Goal: Transaction & Acquisition: Register for event/course

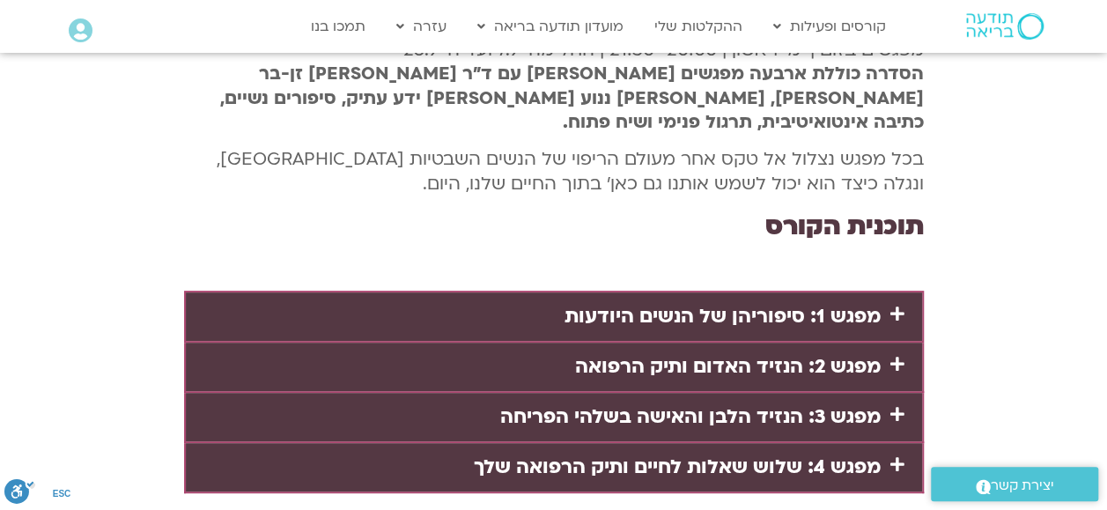
scroll to position [3527, 0]
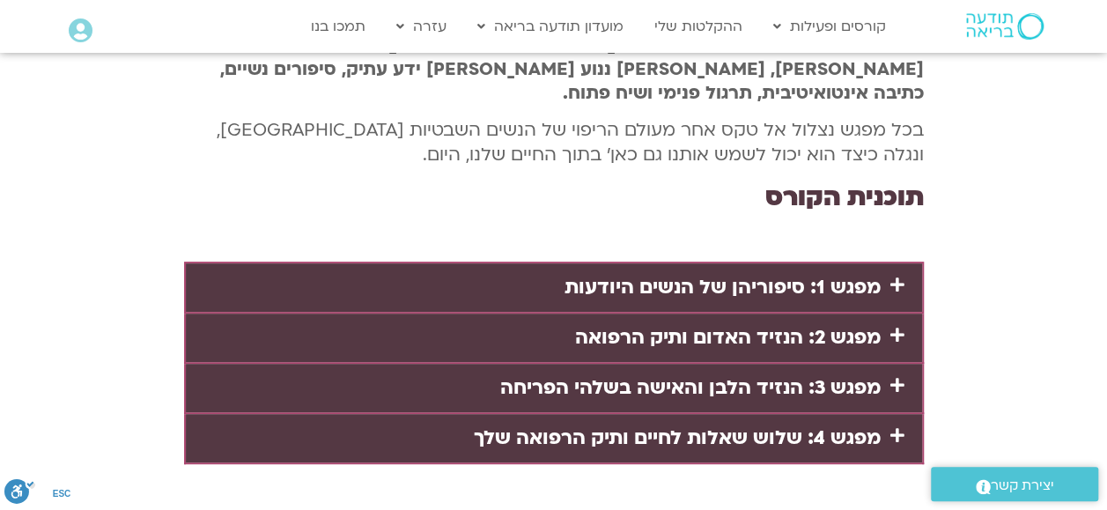
click at [732, 274] on link "מפגש 1: סיפוריהן של הנשים היודעות" at bounding box center [722, 287] width 316 height 26
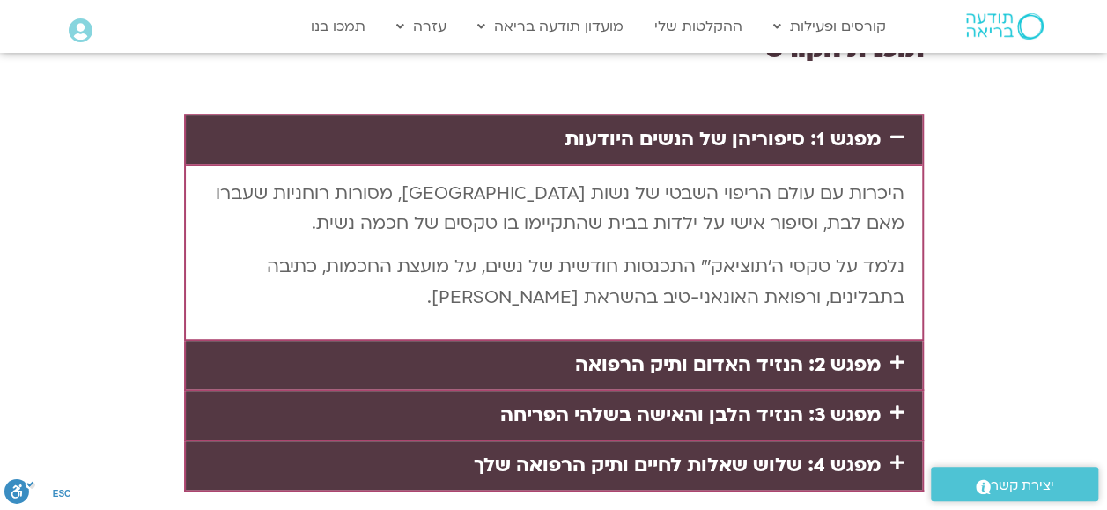
scroll to position [3703, 0]
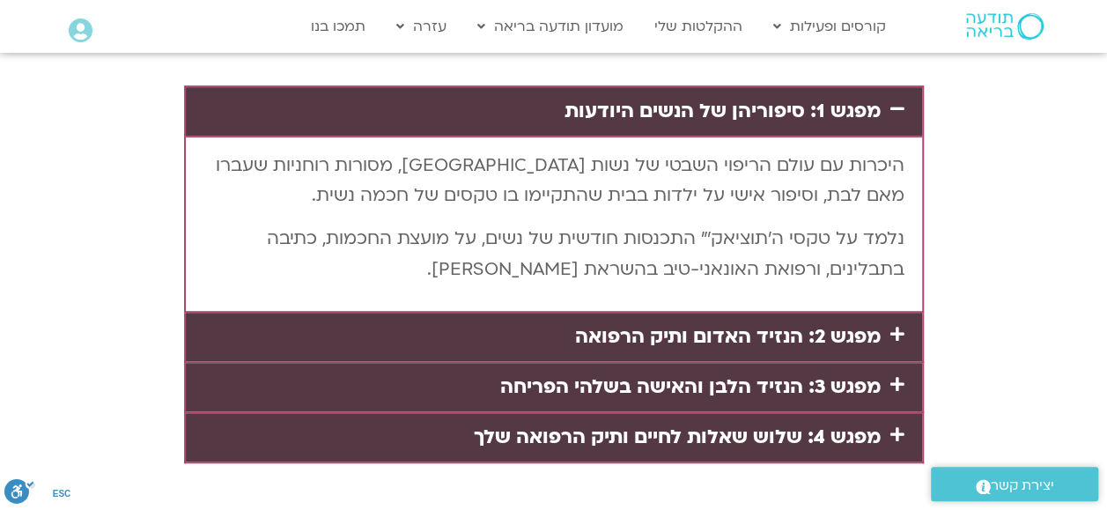
click at [795, 323] on link "מפגש 2: הנזיד האדום ותיק הרפואה" at bounding box center [728, 336] width 306 height 26
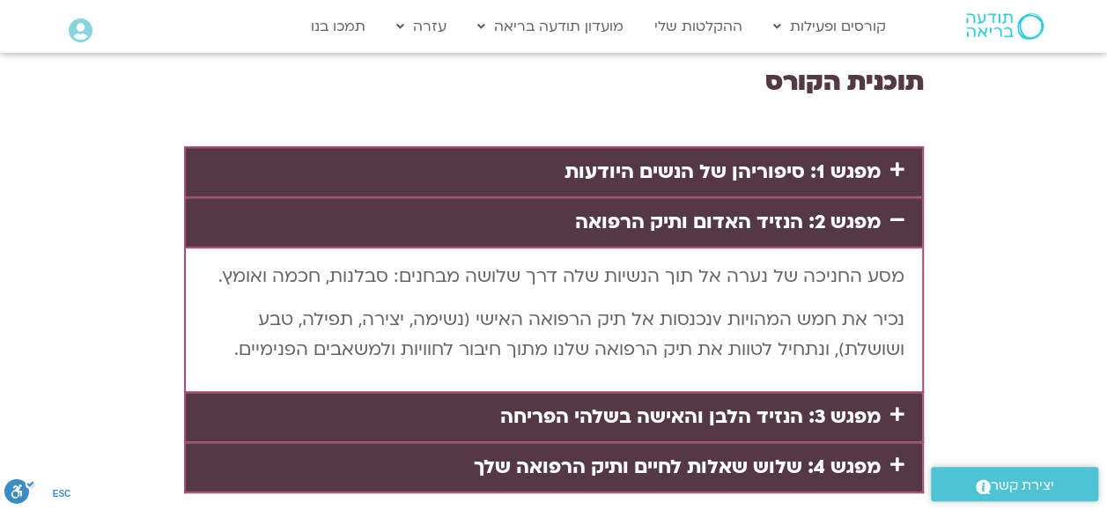
scroll to position [3615, 0]
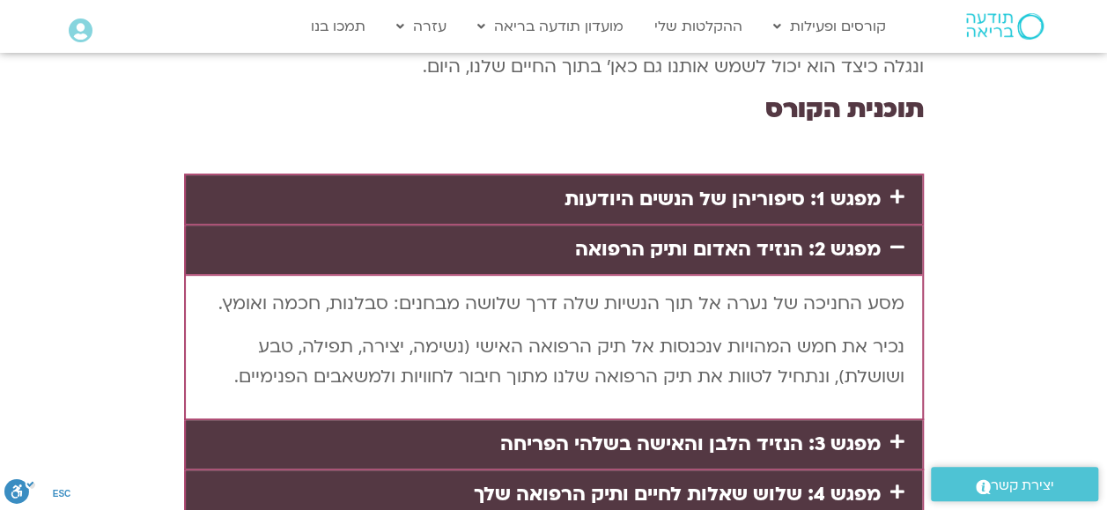
click at [757, 431] on link "מפגש 3: הנזיד הלבן והאישה בשלהי הפריחה" at bounding box center [690, 444] width 380 height 26
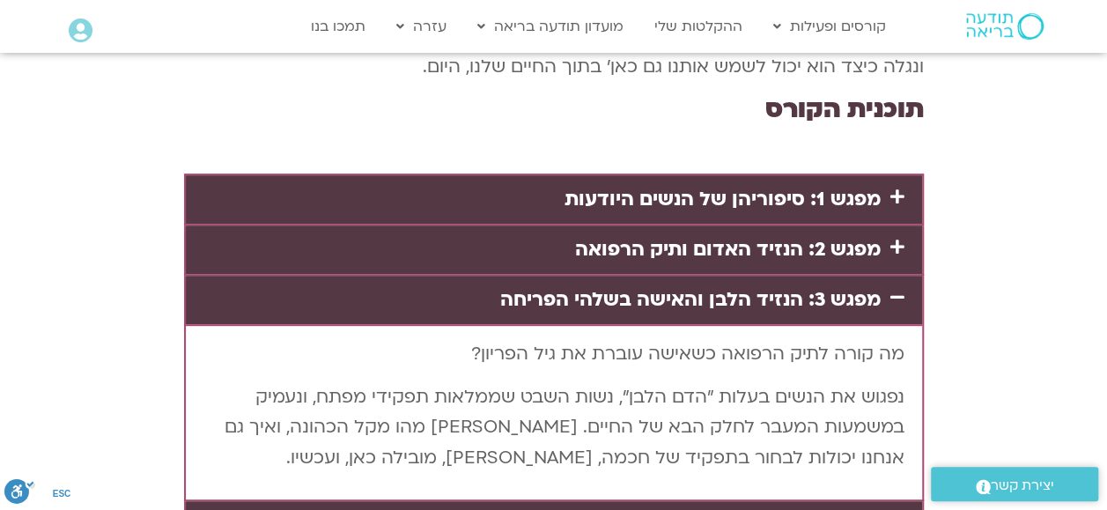
click at [627, 236] on link "מפגש 2: הנזיד האדום ותיק הרפואה" at bounding box center [728, 249] width 306 height 26
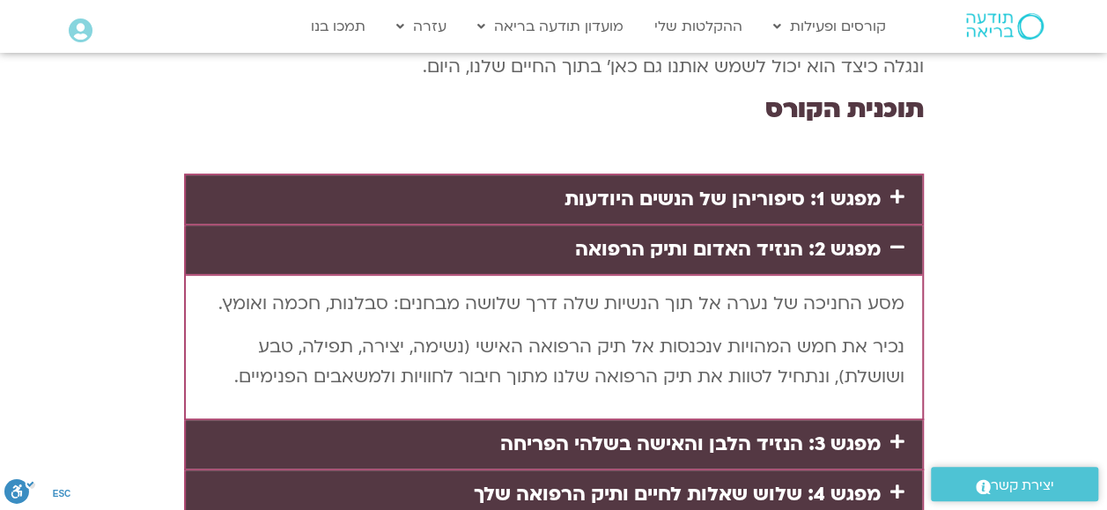
click at [639, 431] on link "מפגש 3: הנזיד הלבן והאישה בשלהי הפריחה" at bounding box center [690, 444] width 380 height 26
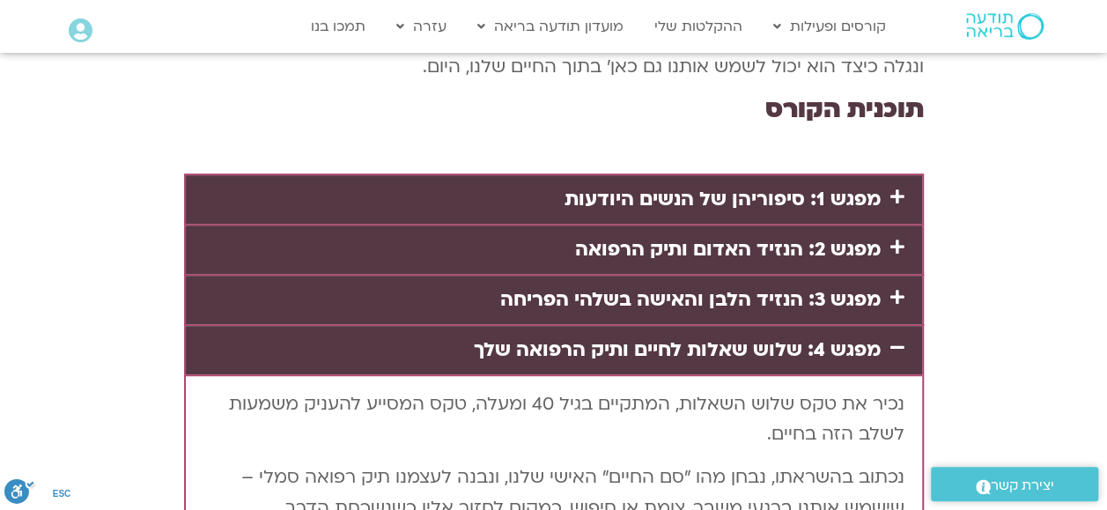
click at [692, 236] on link "מפגש 2: הנזיד האדום ותיק הרפואה" at bounding box center [728, 249] width 306 height 26
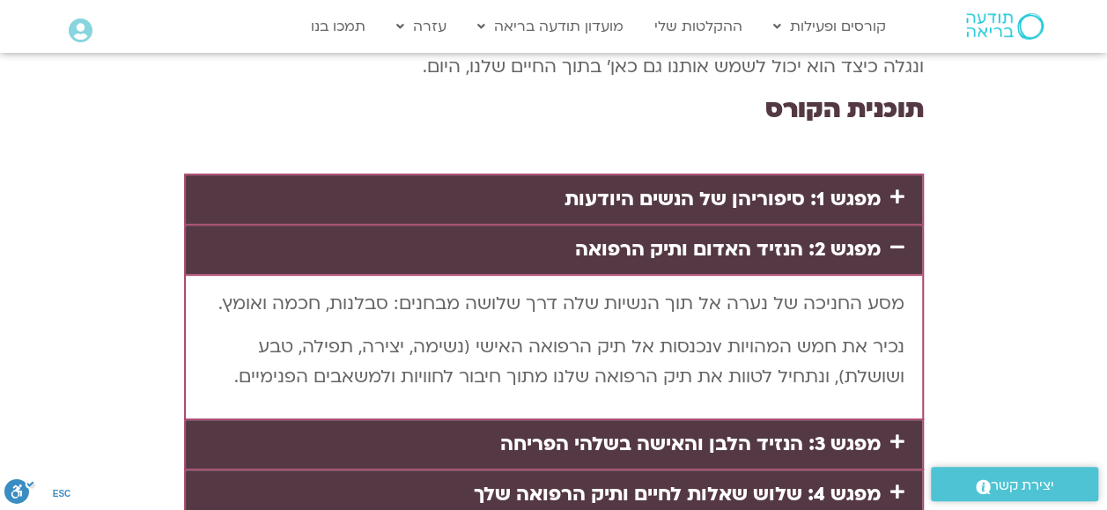
click at [754, 481] on link "מפגש 4: שלוש שאלות לחיים ותיק הרפואה שלך" at bounding box center [677, 494] width 407 height 26
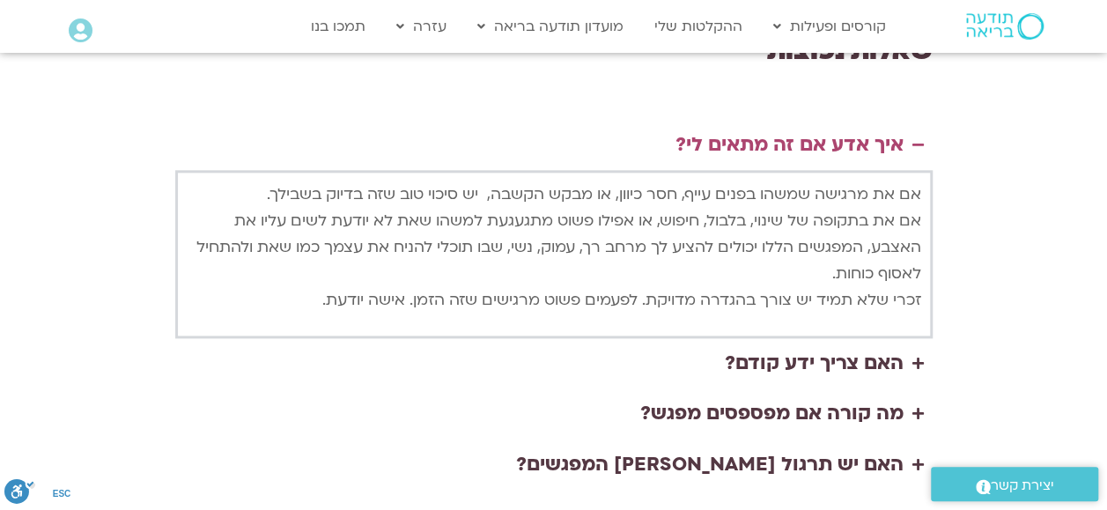
scroll to position [4320, 0]
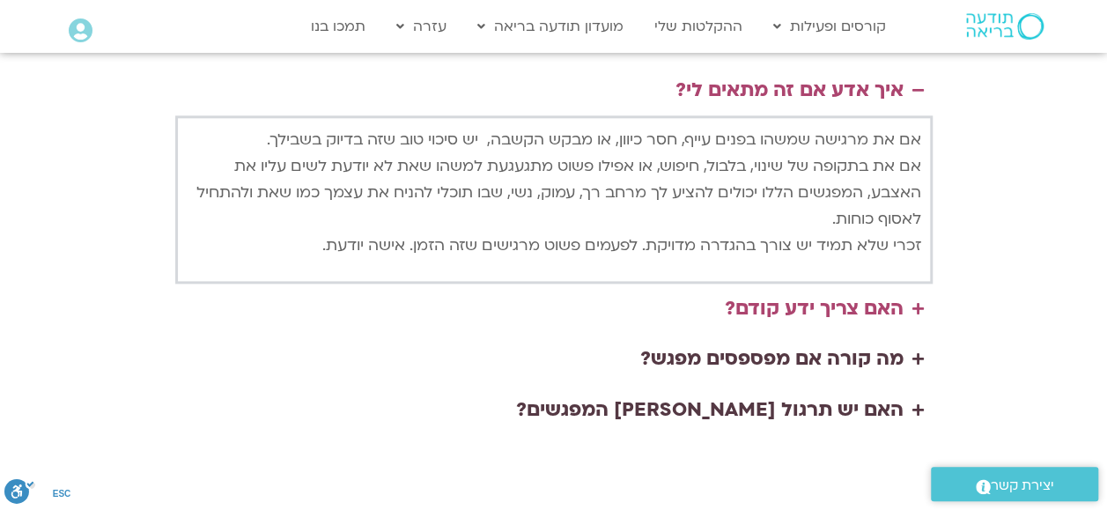
click at [851, 292] on div "האם צריך ידע קודם?" at bounding box center [814, 308] width 179 height 33
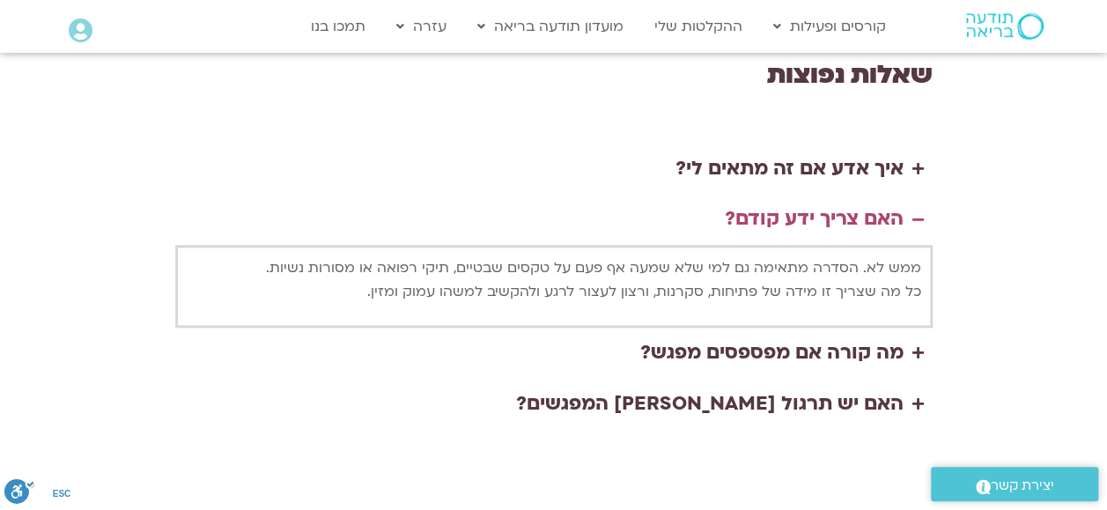
scroll to position [4143, 0]
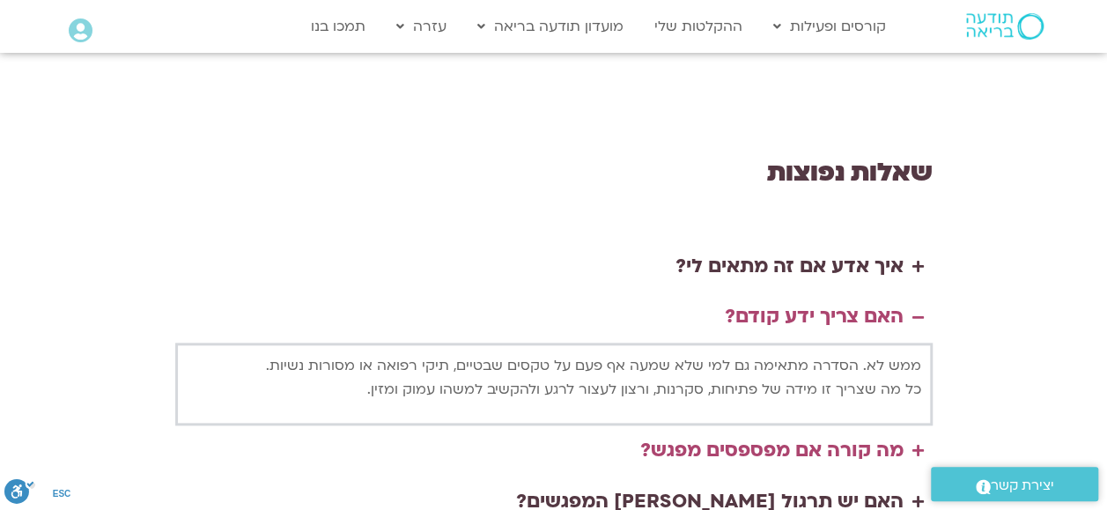
click at [771, 434] on div "מה קורה אם מפספסים מפגש?" at bounding box center [771, 450] width 263 height 33
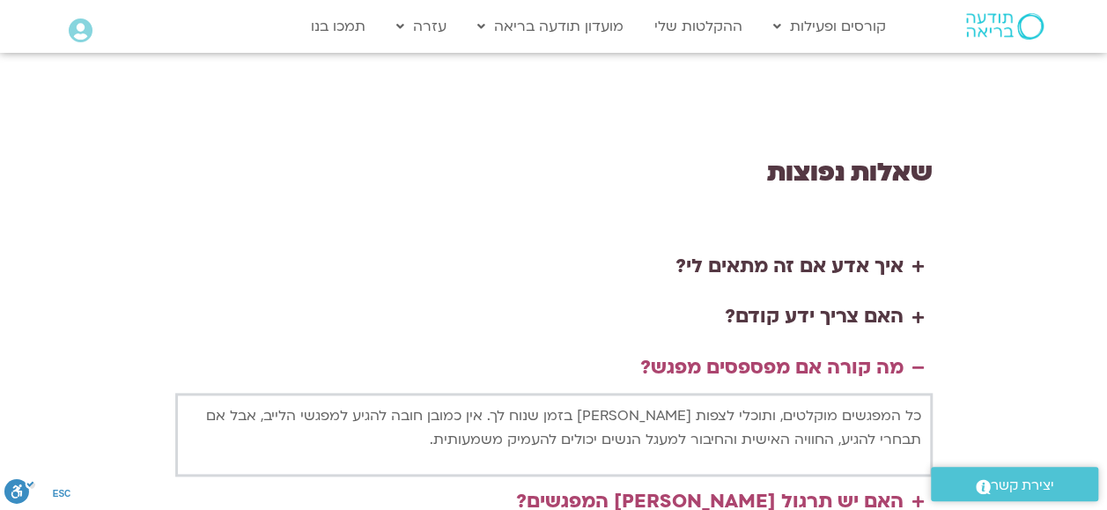
click at [771, 485] on div "האם יש תרגול [PERSON_NAME] המפגשים?" at bounding box center [709, 501] width 387 height 33
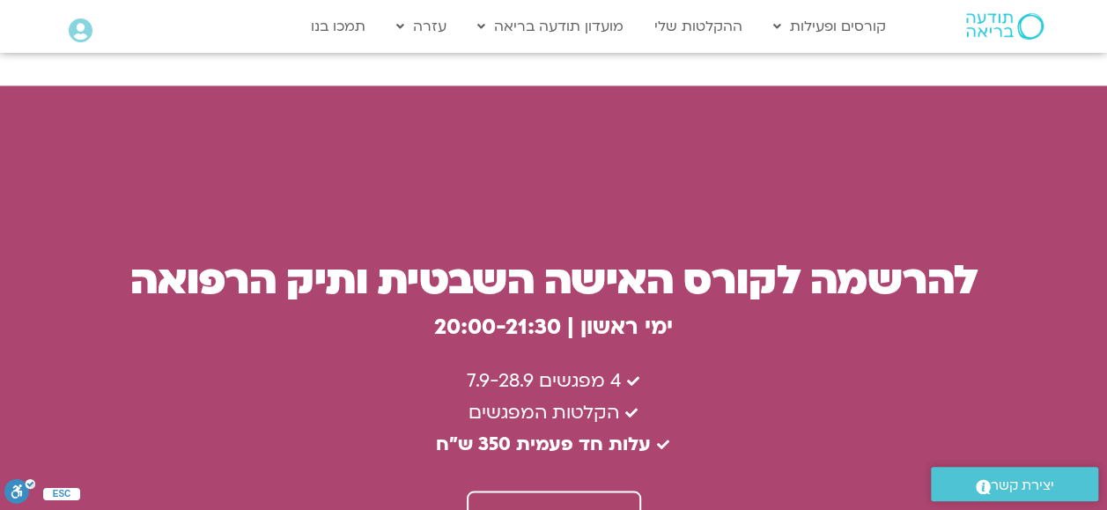
scroll to position [4760, 0]
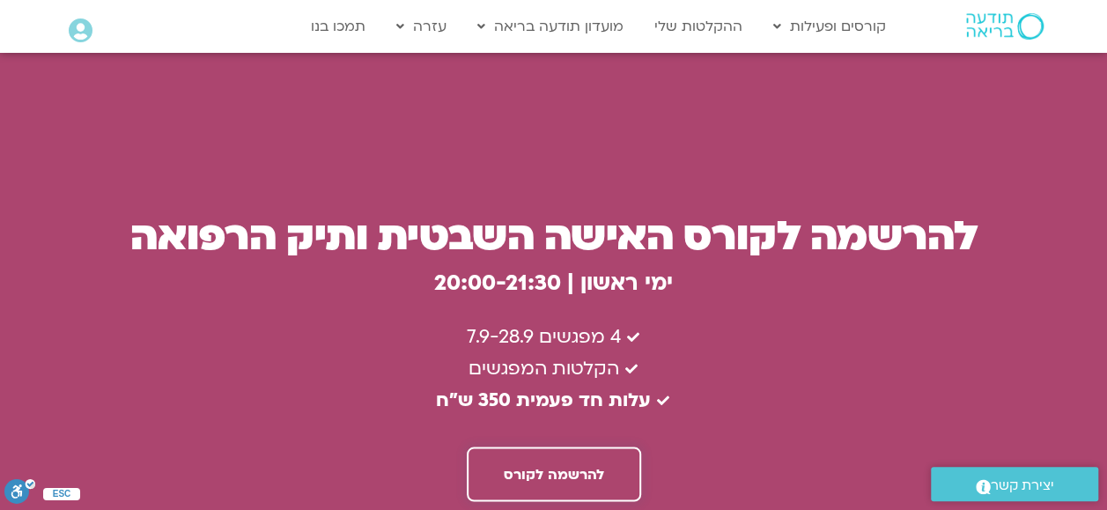
click at [539, 466] on span "להרשמה לקורס" at bounding box center [554, 474] width 100 height 16
